Goal: Navigation & Orientation: Find specific page/section

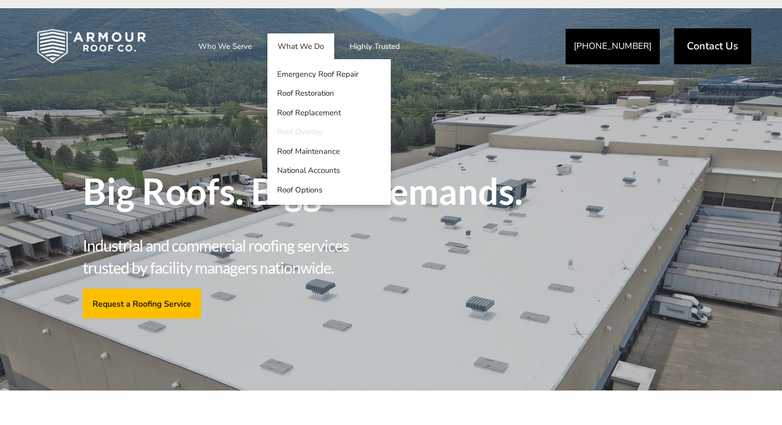
click at [302, 135] on link "Roof Overlay" at bounding box center [328, 132] width 123 height 20
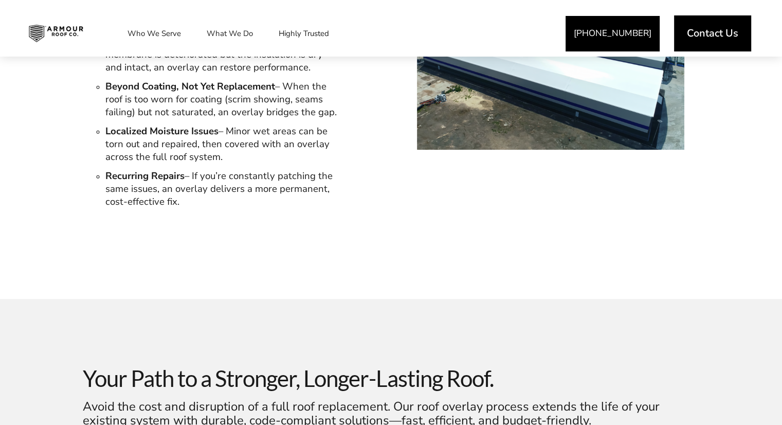
scroll to position [771, 0]
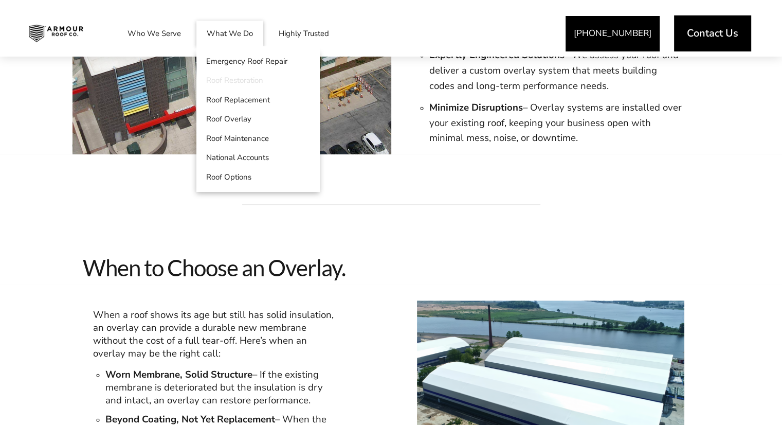
click at [237, 80] on link "Roof Restoration" at bounding box center [257, 81] width 123 height 20
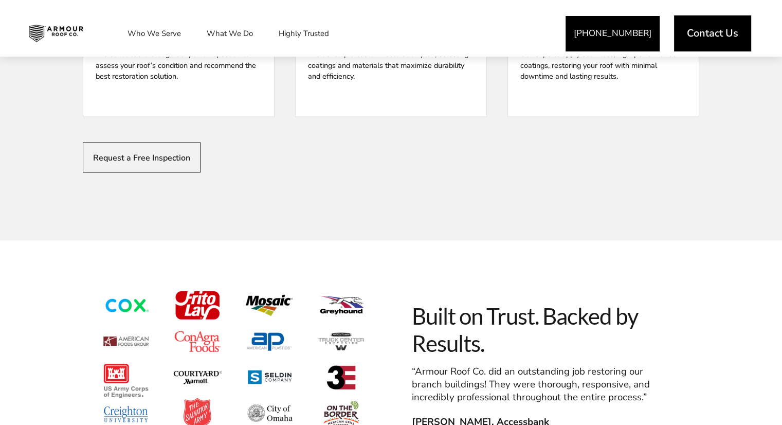
scroll to position [1697, 0]
